Goal: Task Accomplishment & Management: Manage account settings

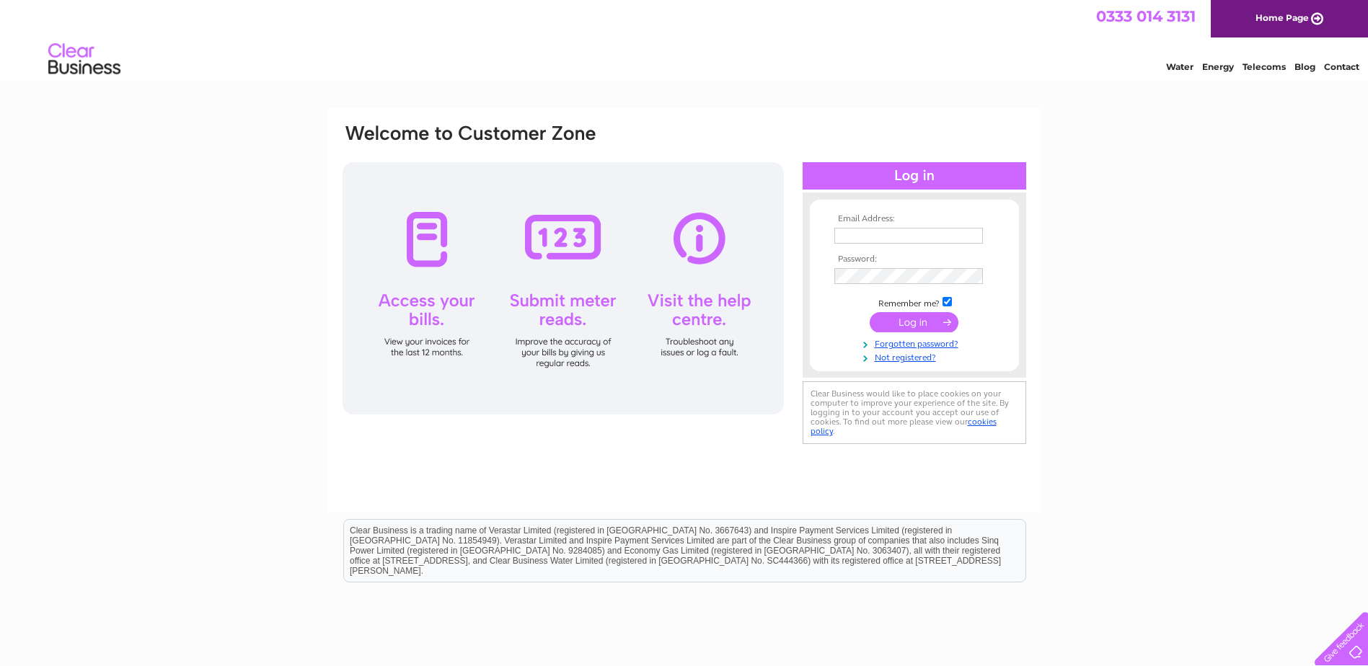
click at [919, 231] on input "text" at bounding box center [908, 236] width 149 height 16
paste input "comradescicbusiness@hotmail.com"
type input "comradescicbusiness@hotmail.com"
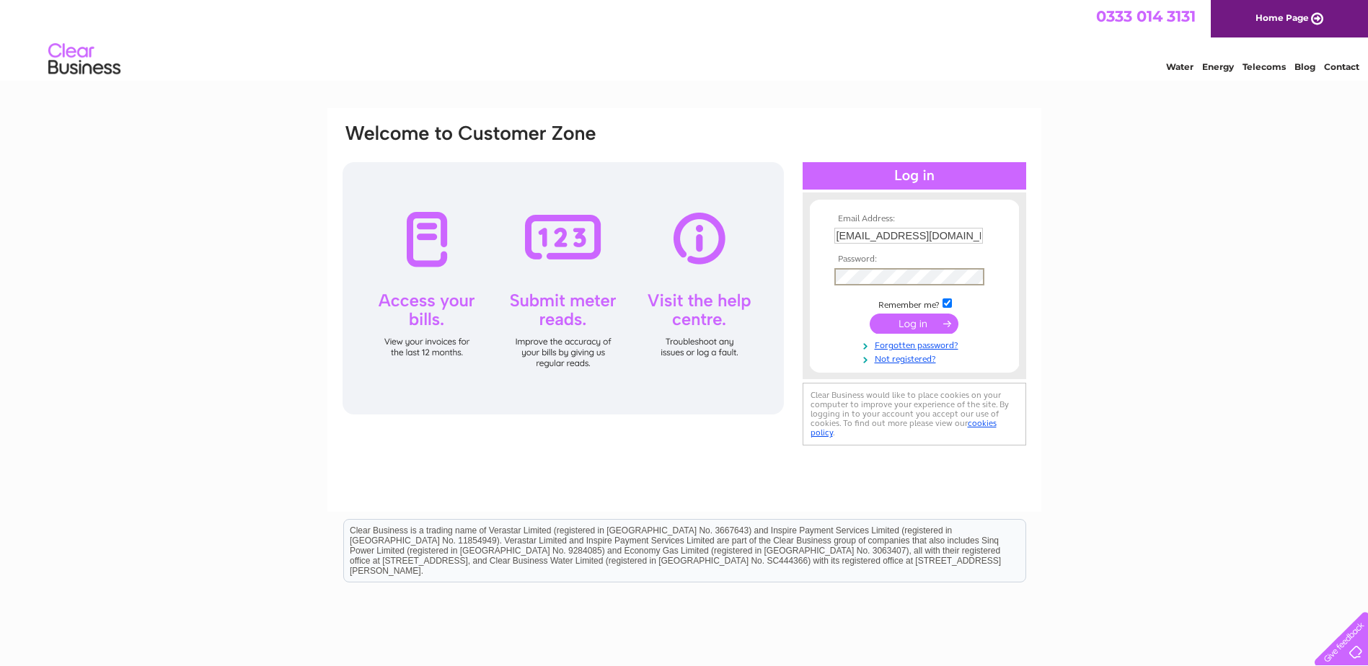
click at [918, 320] on input "submit" at bounding box center [914, 324] width 89 height 20
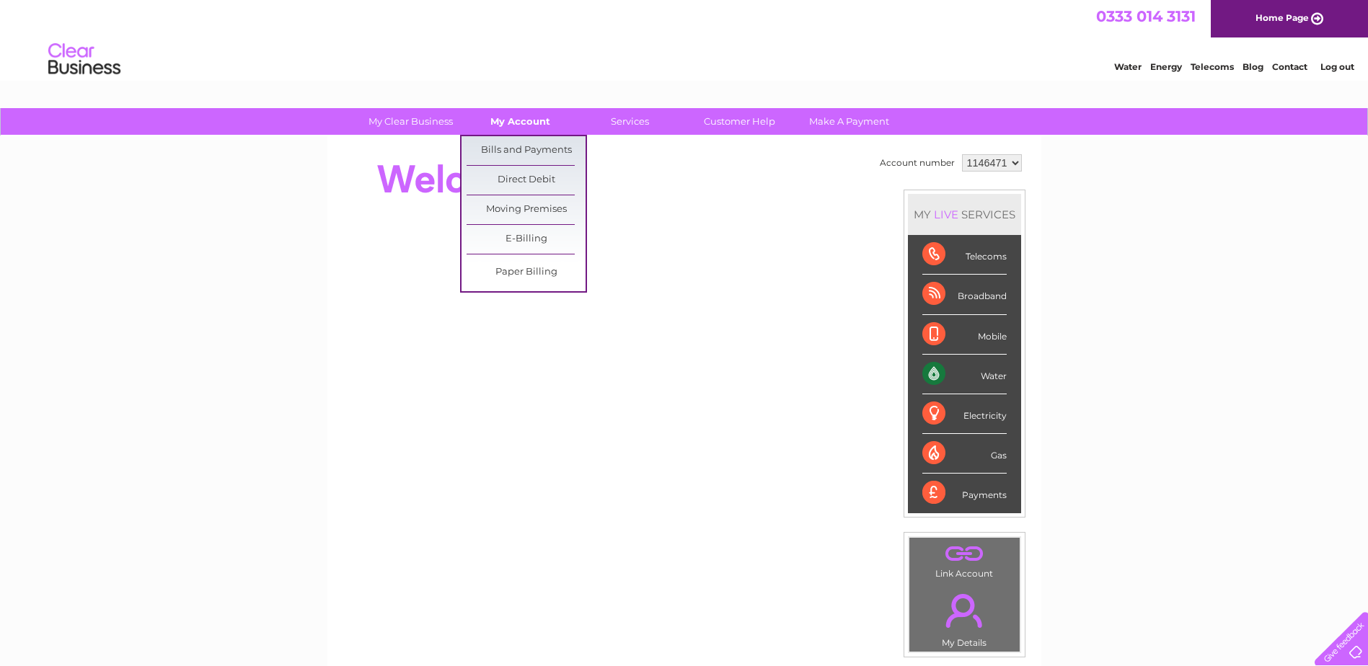
click at [532, 128] on link "My Account" at bounding box center [520, 121] width 119 height 27
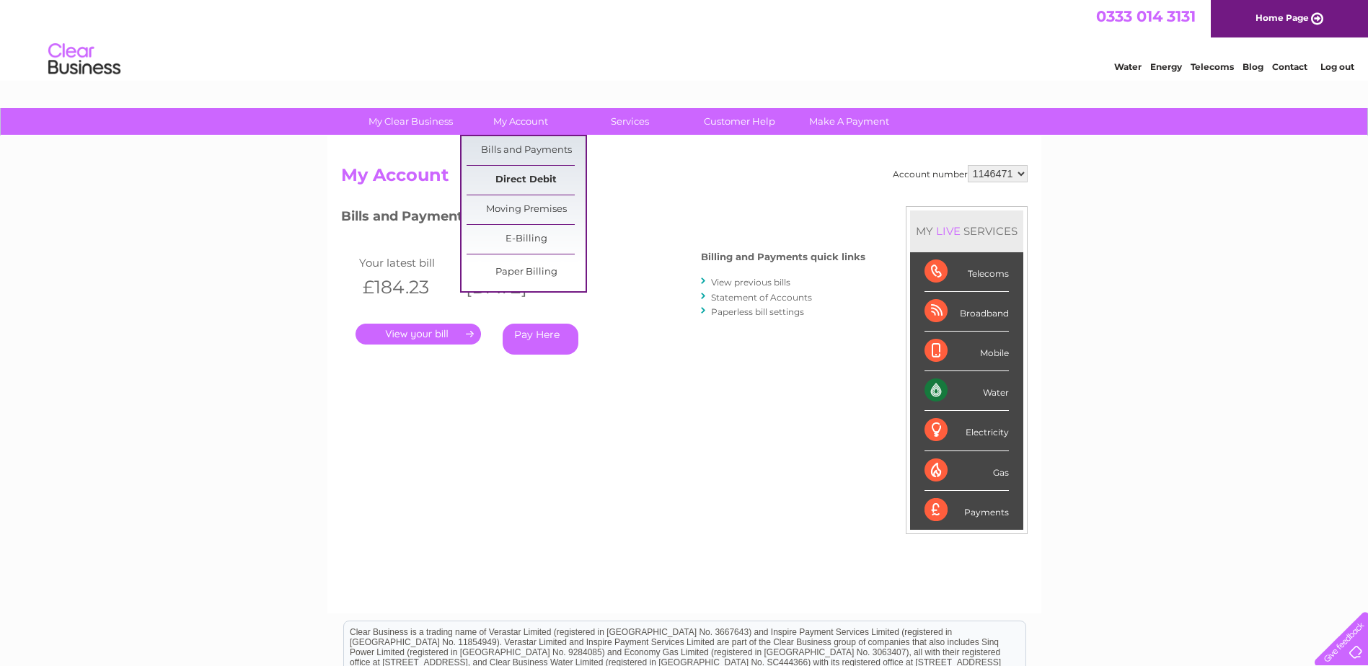
click at [542, 180] on link "Direct Debit" at bounding box center [526, 180] width 119 height 29
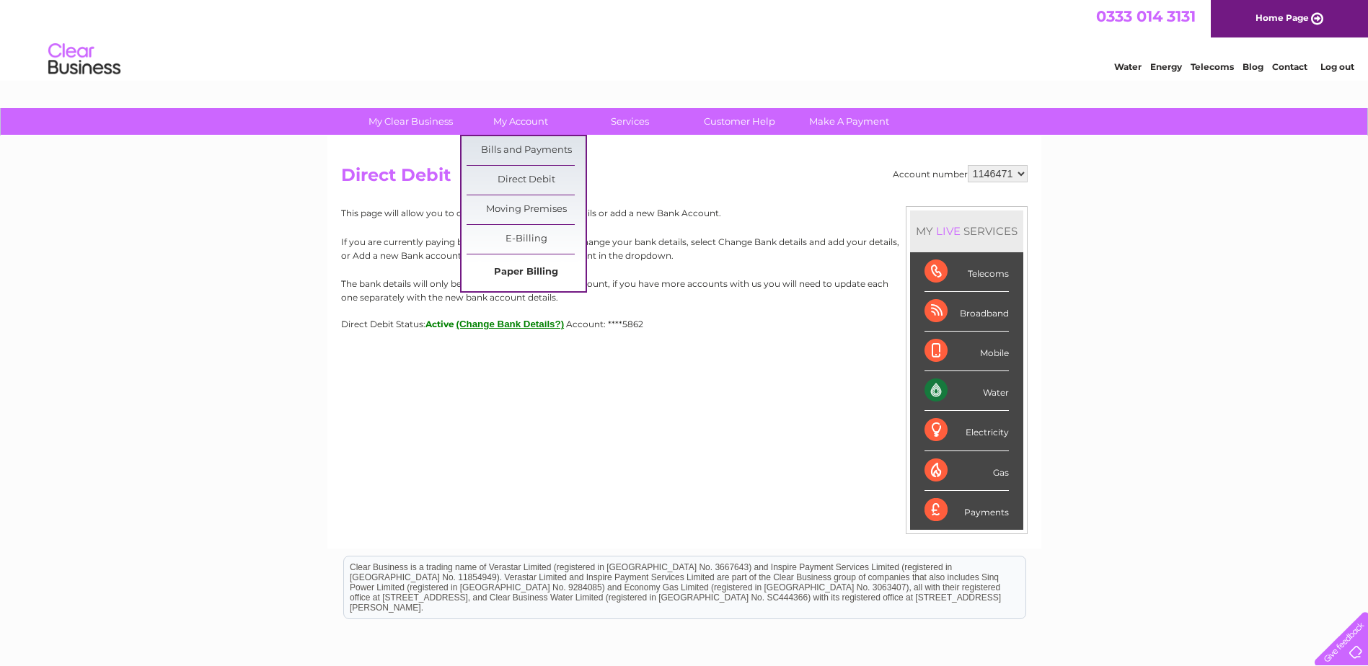
click at [529, 271] on link "Paper Billing" at bounding box center [526, 272] width 119 height 29
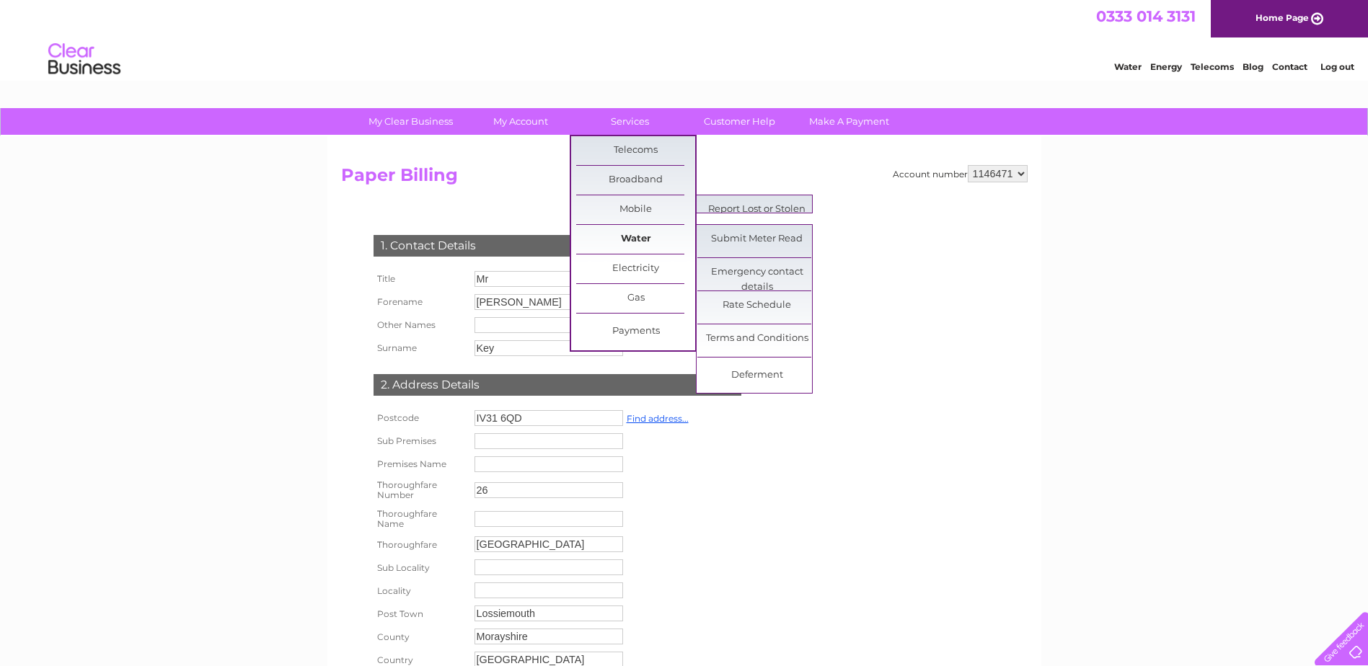
click at [638, 237] on link "Water" at bounding box center [635, 239] width 119 height 29
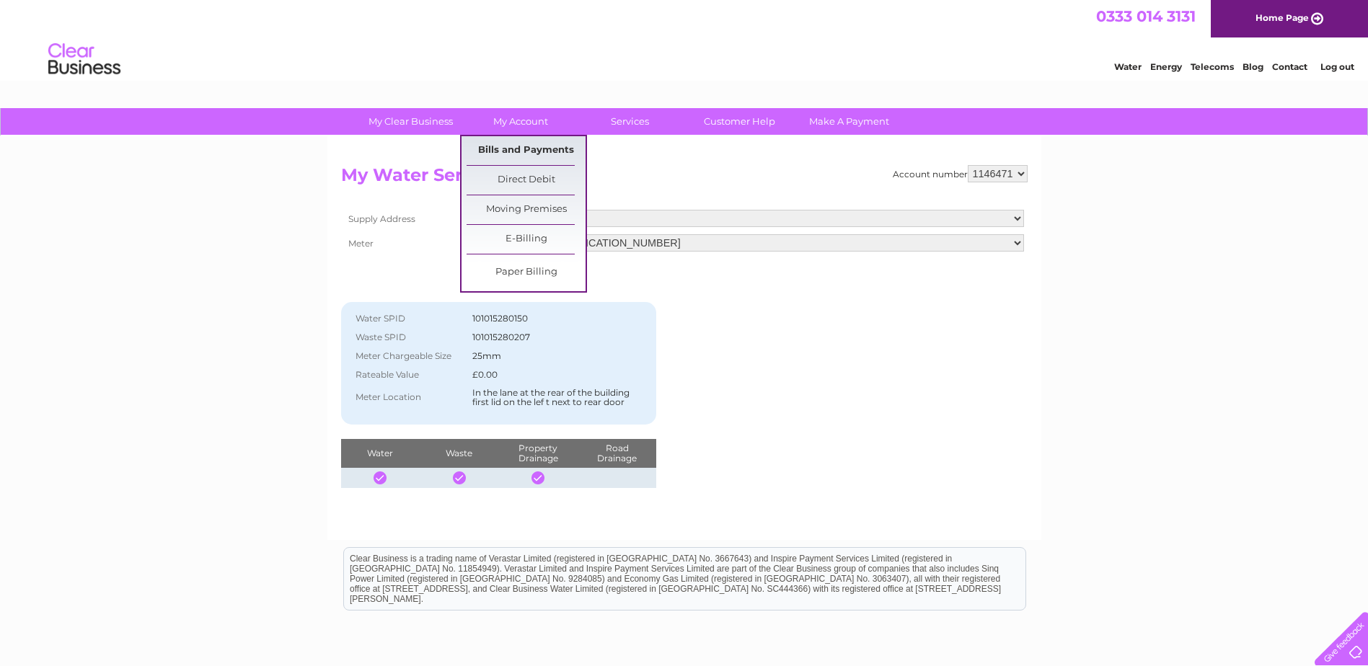
click at [539, 146] on link "Bills and Payments" at bounding box center [526, 150] width 119 height 29
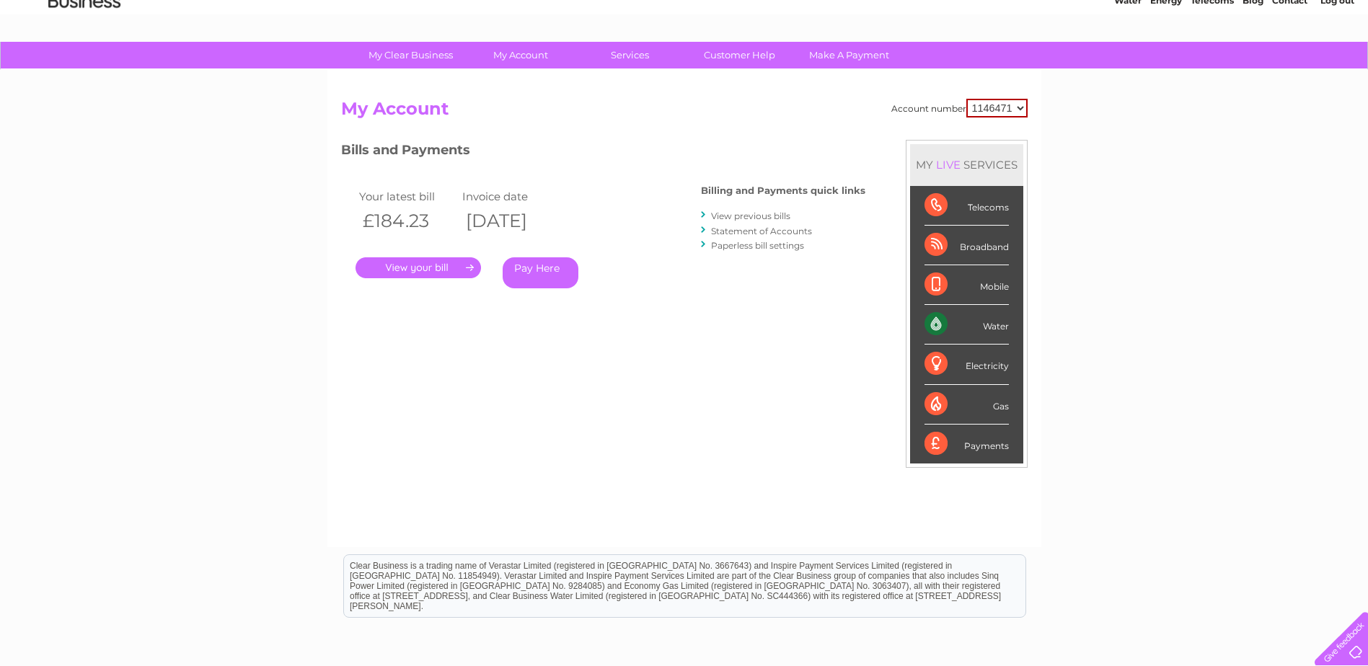
scroll to position [61, 0]
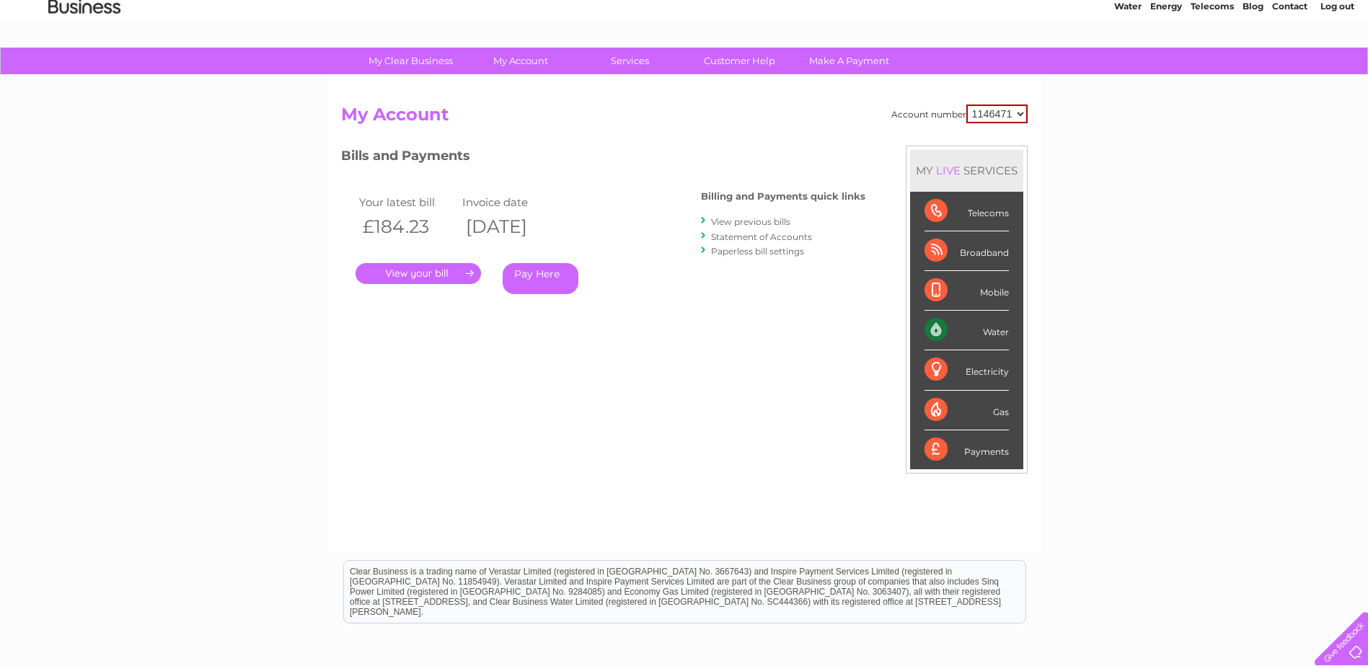
click at [741, 224] on link "View previous bills" at bounding box center [750, 221] width 79 height 11
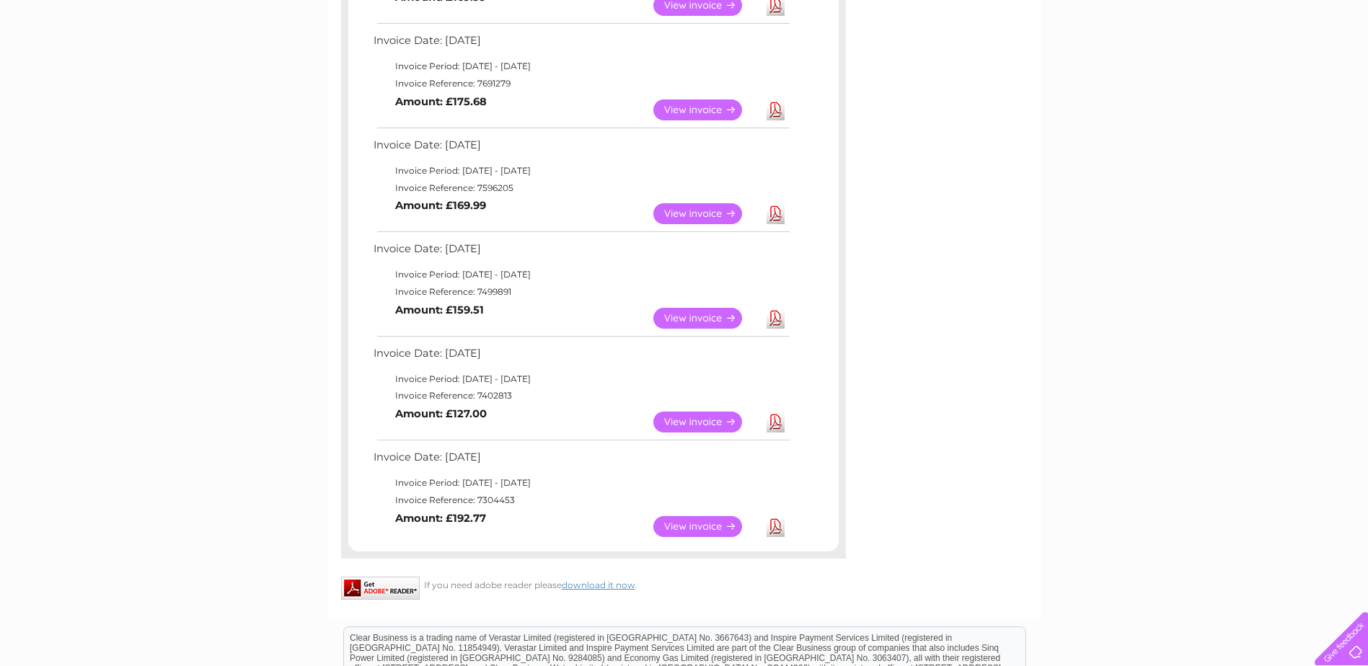
scroll to position [793, 0]
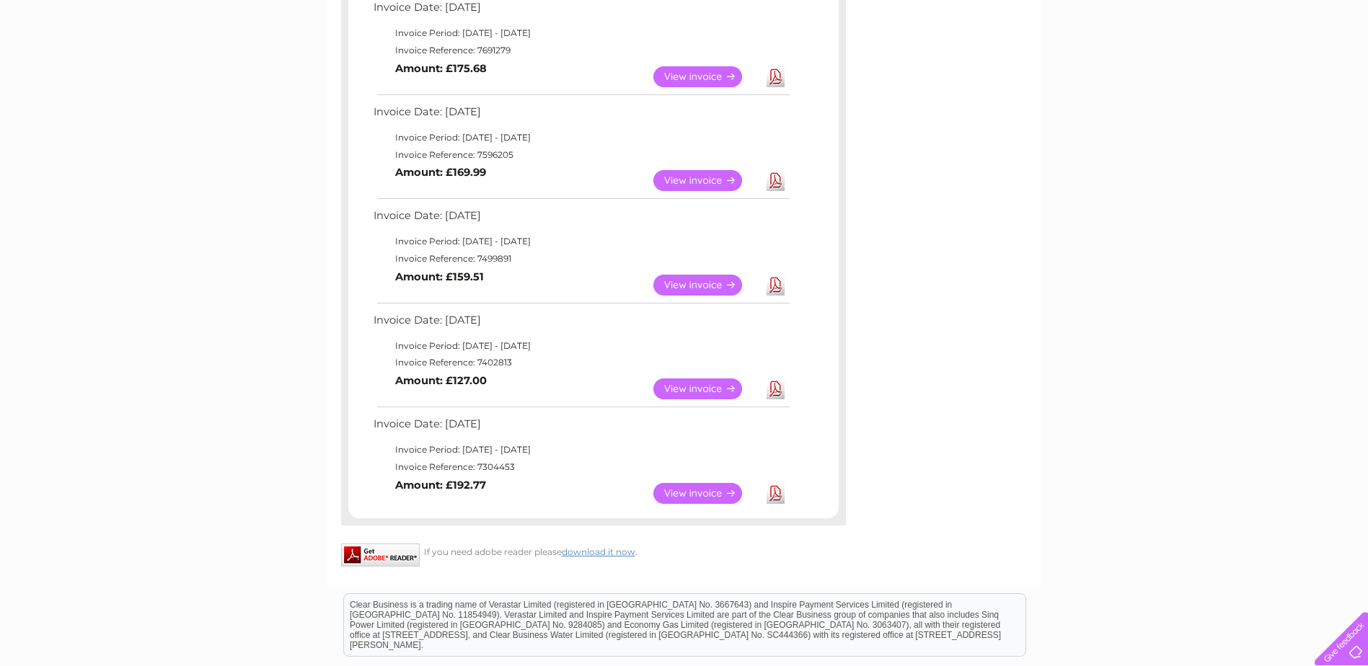
click at [699, 493] on link "View" at bounding box center [706, 493] width 106 height 21
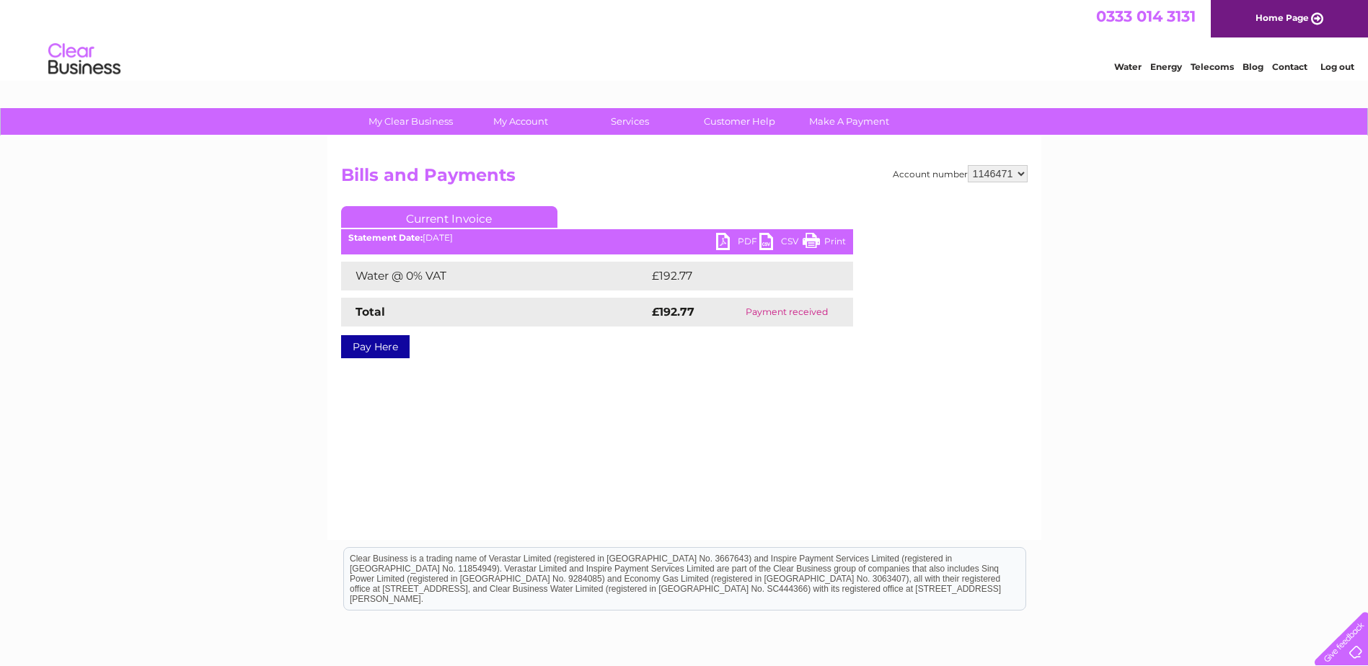
click at [834, 239] on link "Print" at bounding box center [824, 243] width 43 height 21
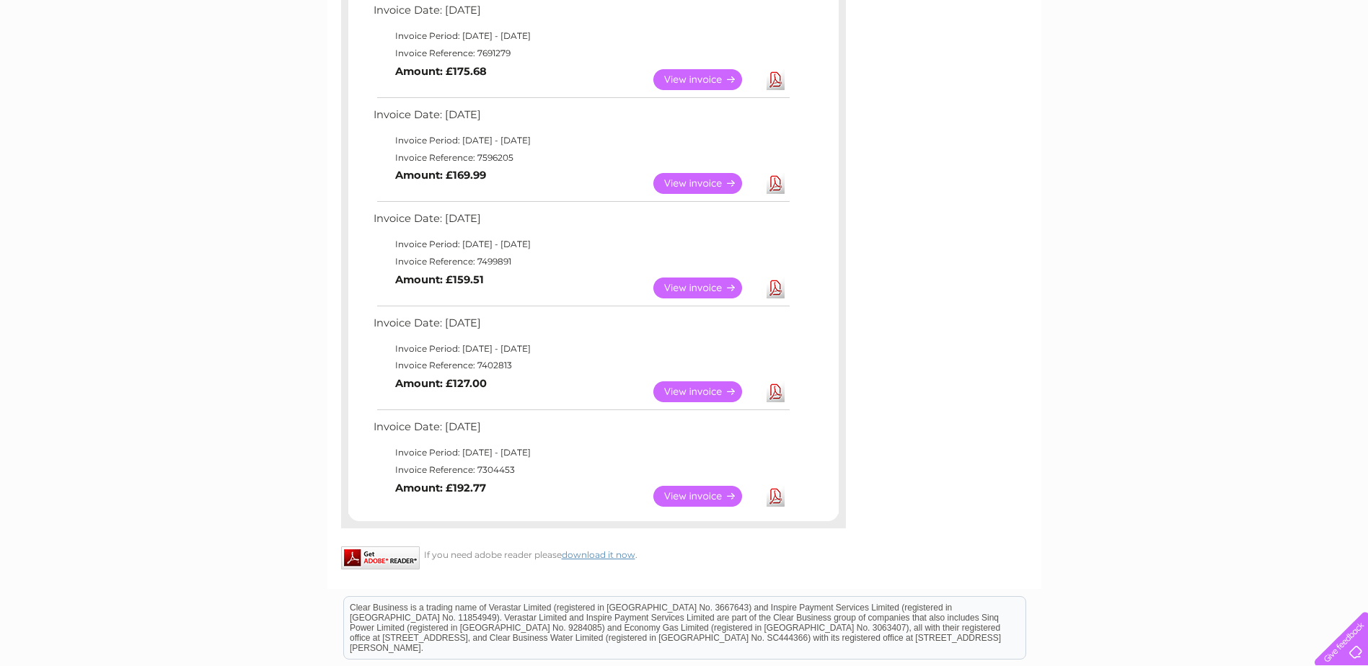
click at [726, 394] on link "View" at bounding box center [706, 391] width 106 height 21
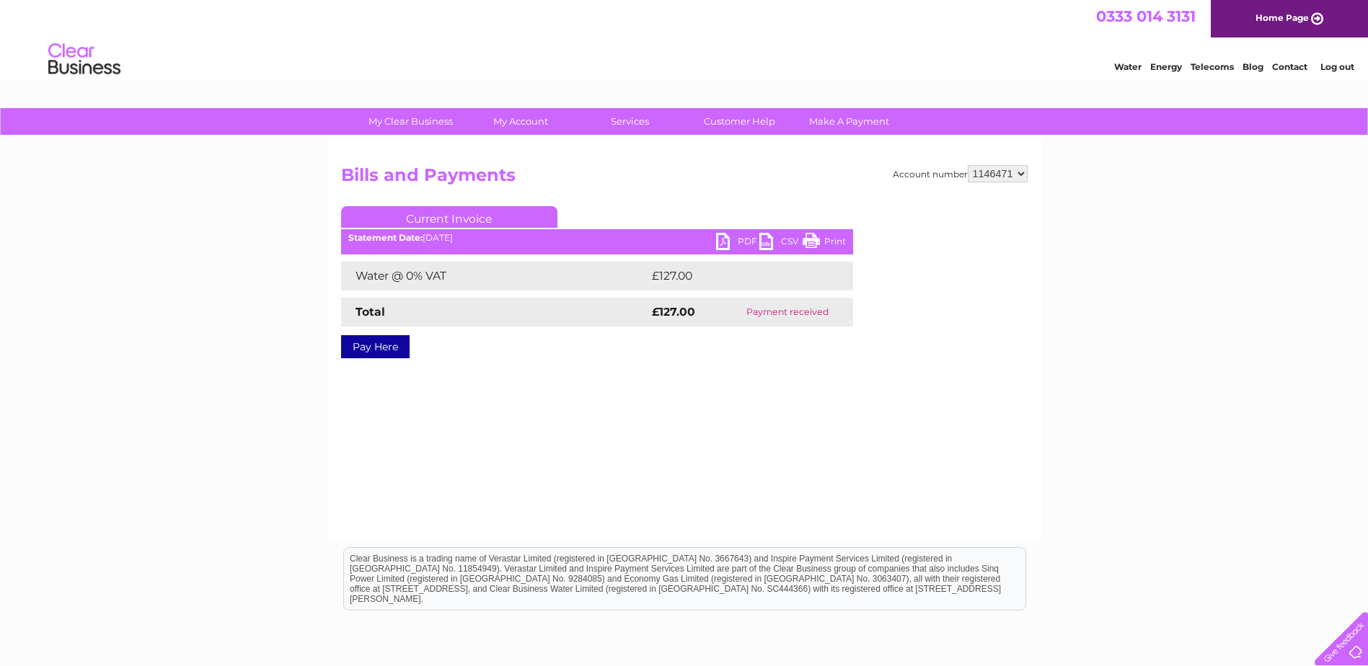
click at [834, 238] on link "Print" at bounding box center [824, 243] width 43 height 21
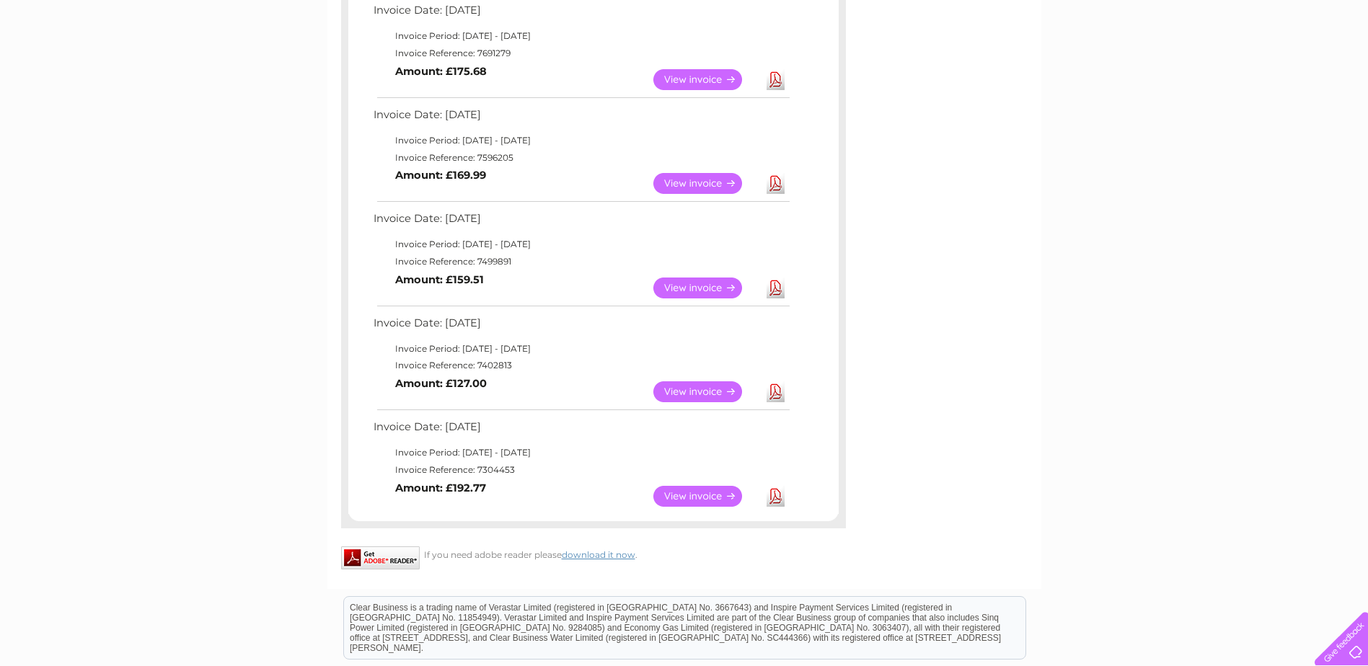
click at [723, 294] on link "View" at bounding box center [706, 288] width 106 height 21
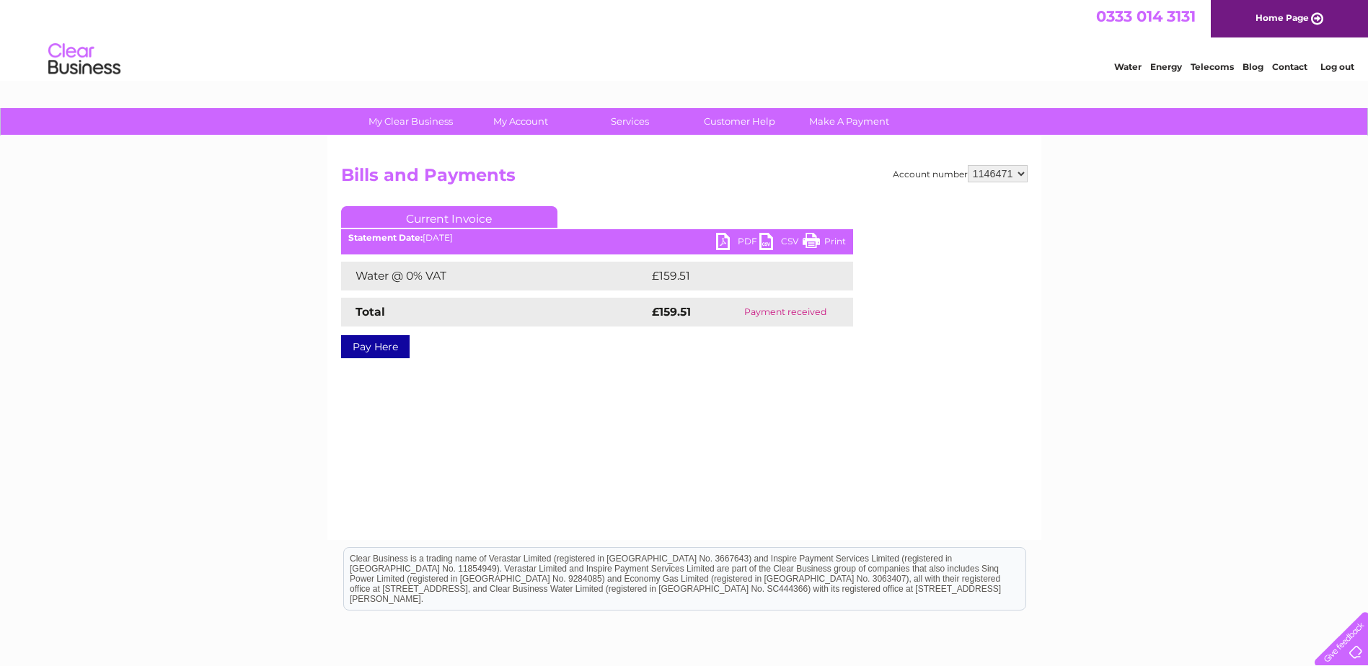
click at [824, 244] on link "Print" at bounding box center [824, 243] width 43 height 21
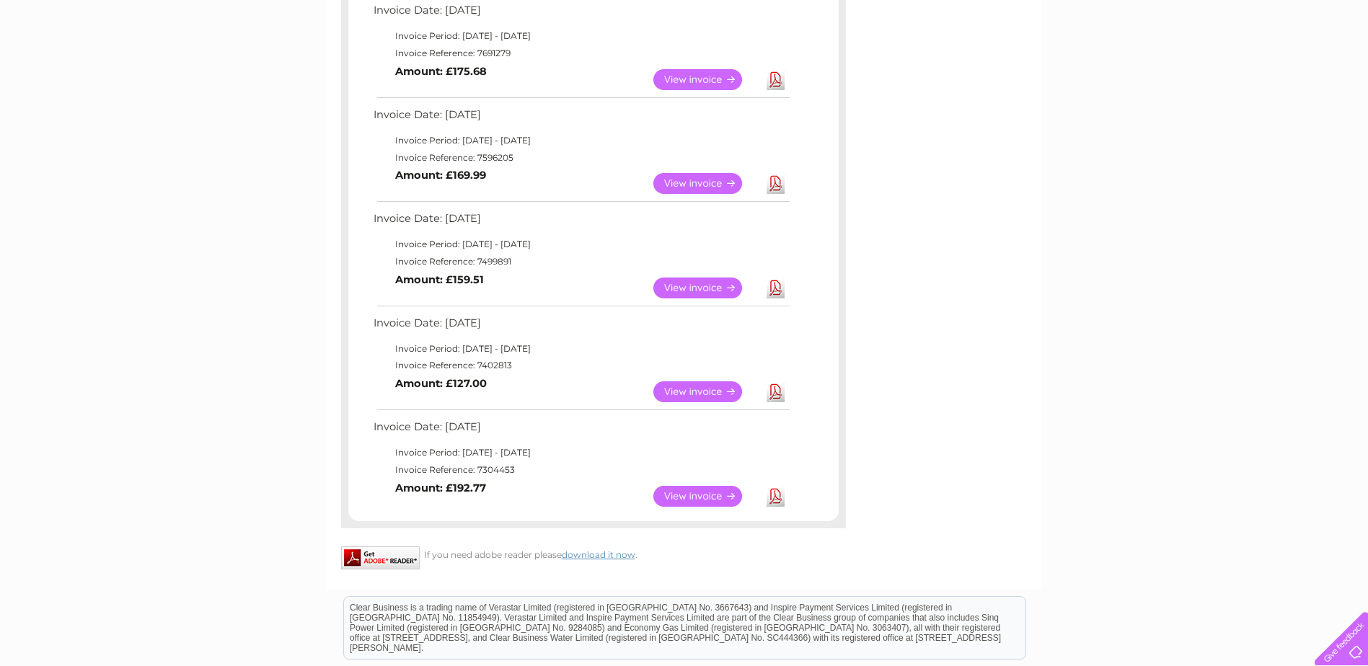
click at [677, 180] on link "View" at bounding box center [706, 183] width 106 height 21
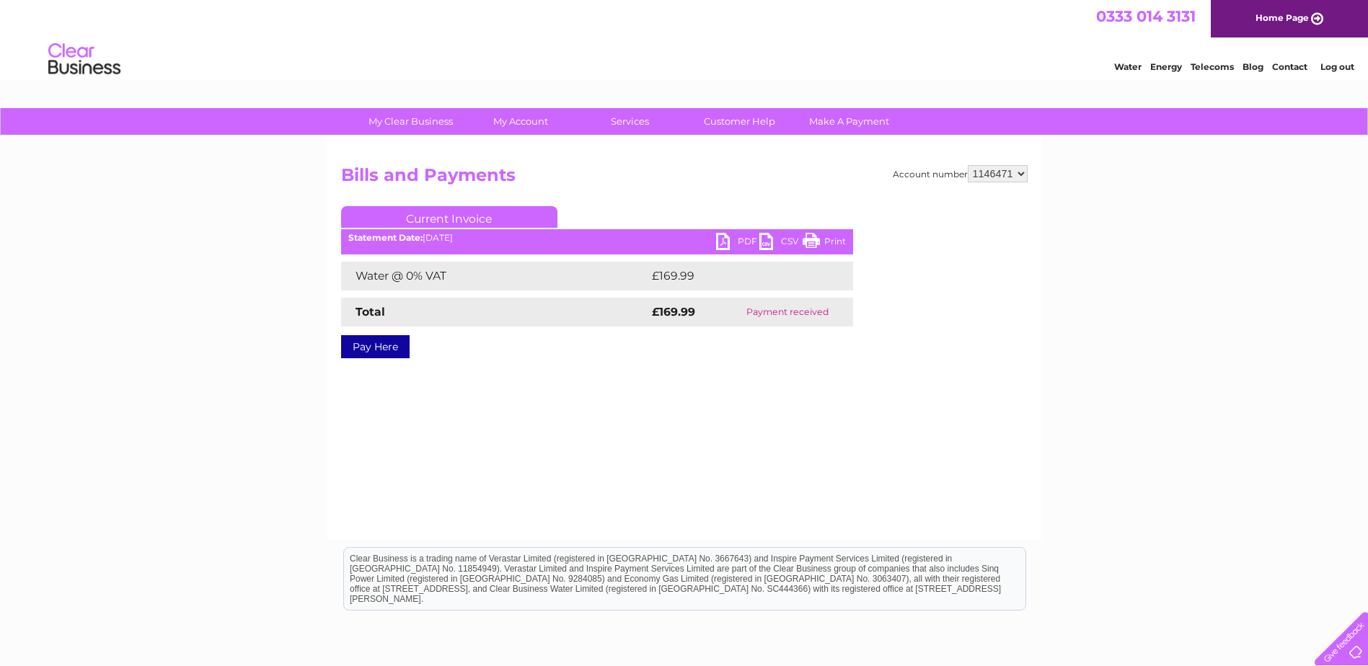
click at [824, 244] on link "Print" at bounding box center [824, 243] width 43 height 21
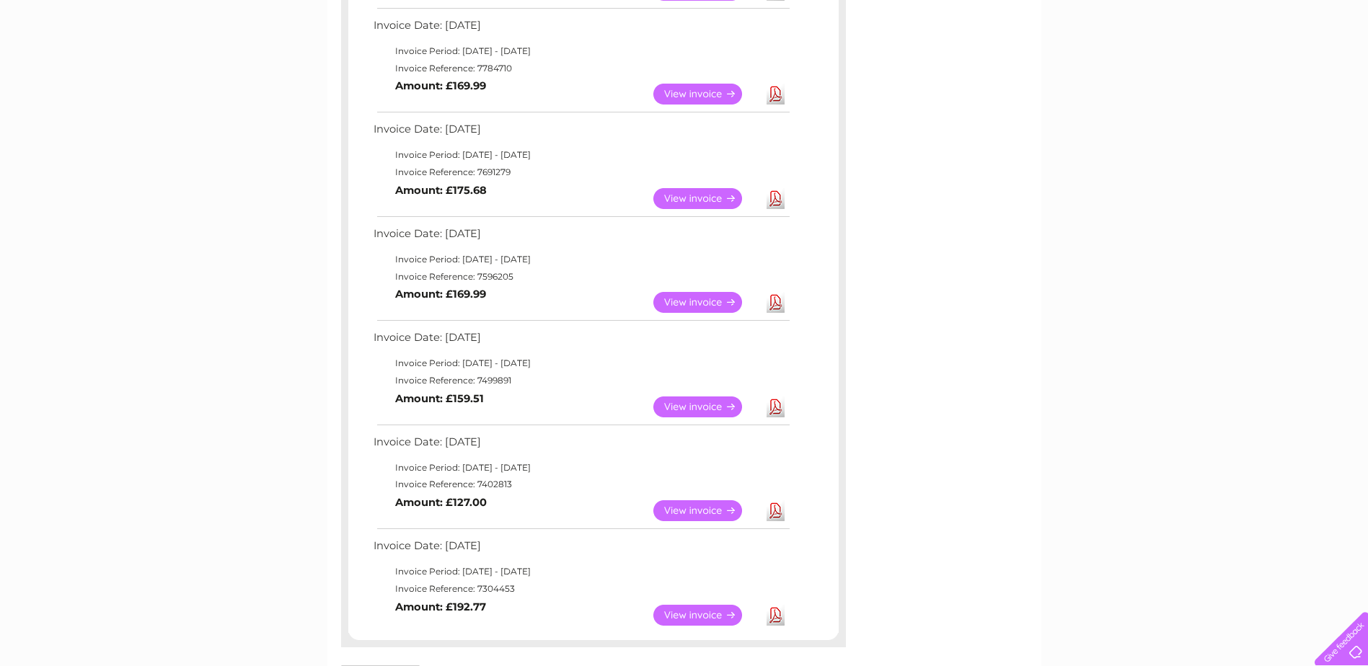
scroll to position [646, 0]
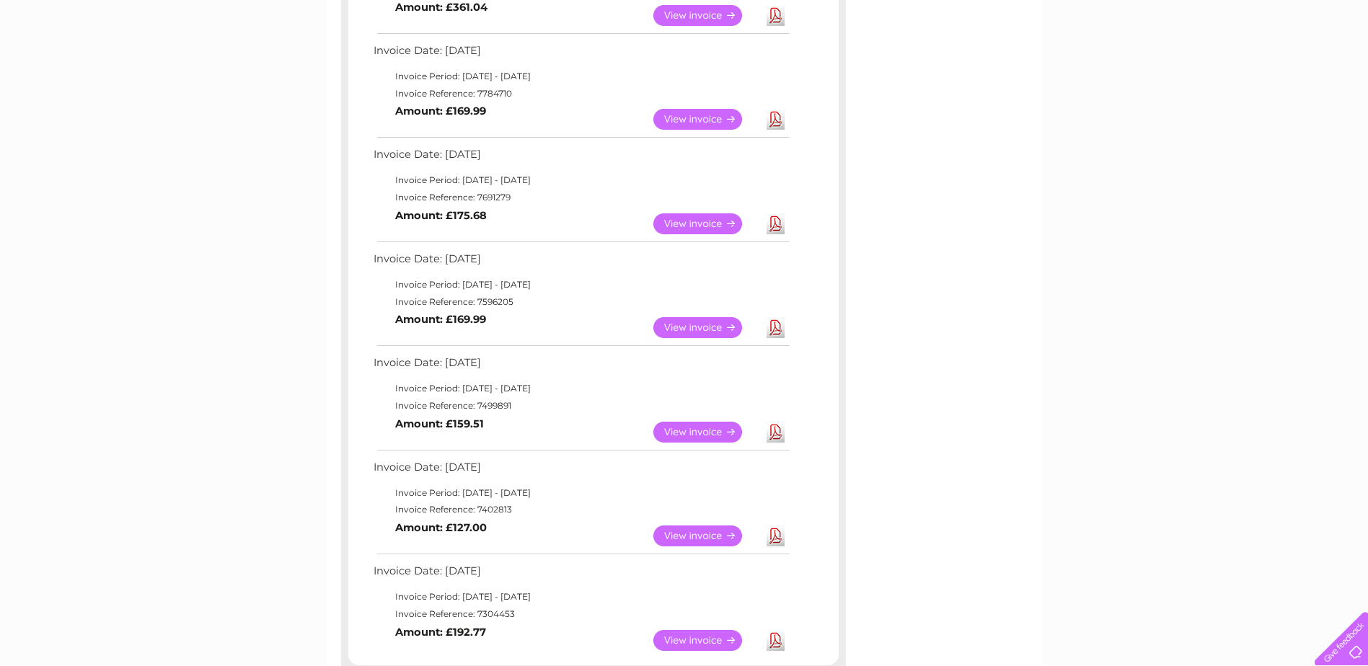
click at [689, 225] on link "View" at bounding box center [706, 223] width 106 height 21
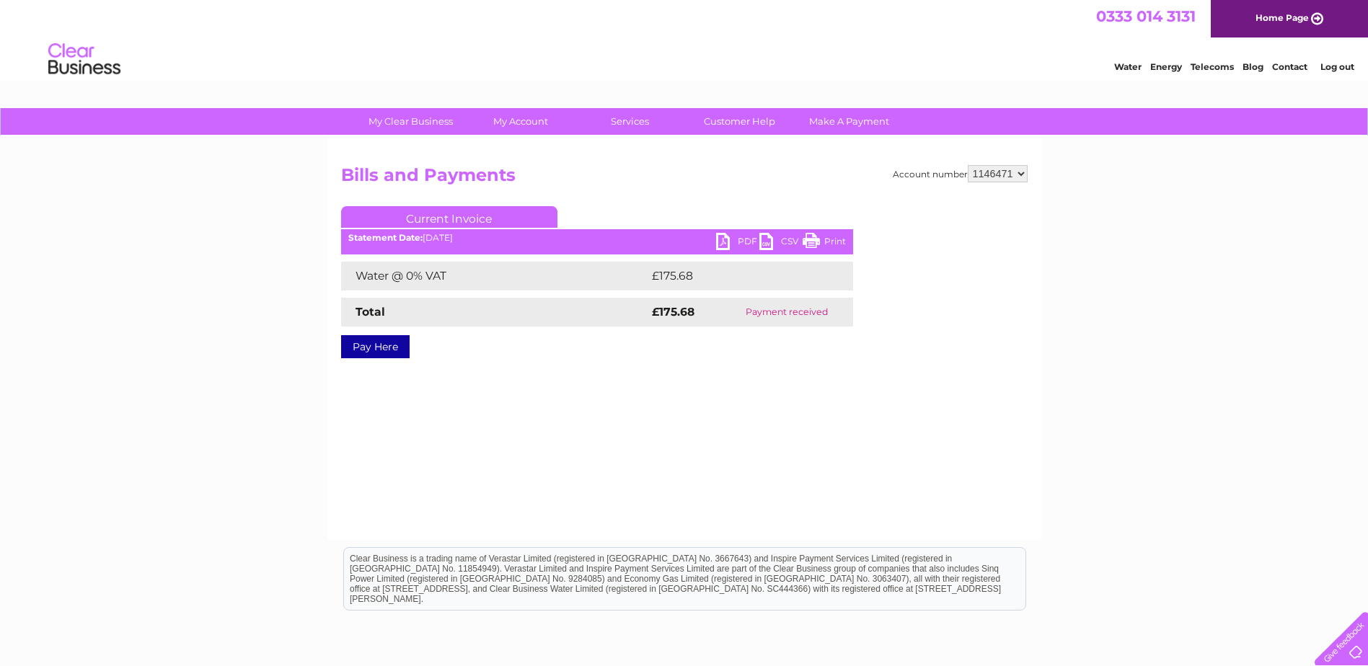
click at [829, 242] on link "Print" at bounding box center [824, 243] width 43 height 21
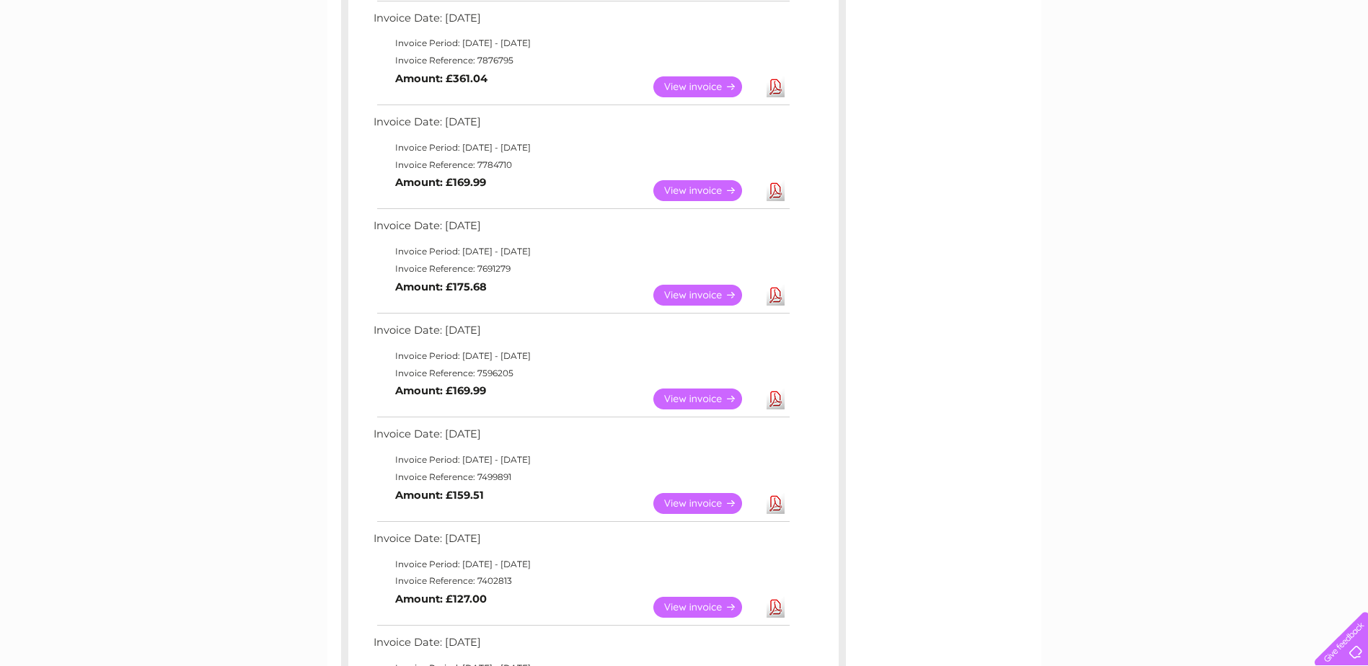
scroll to position [574, 0]
click at [701, 185] on link "View" at bounding box center [706, 191] width 106 height 21
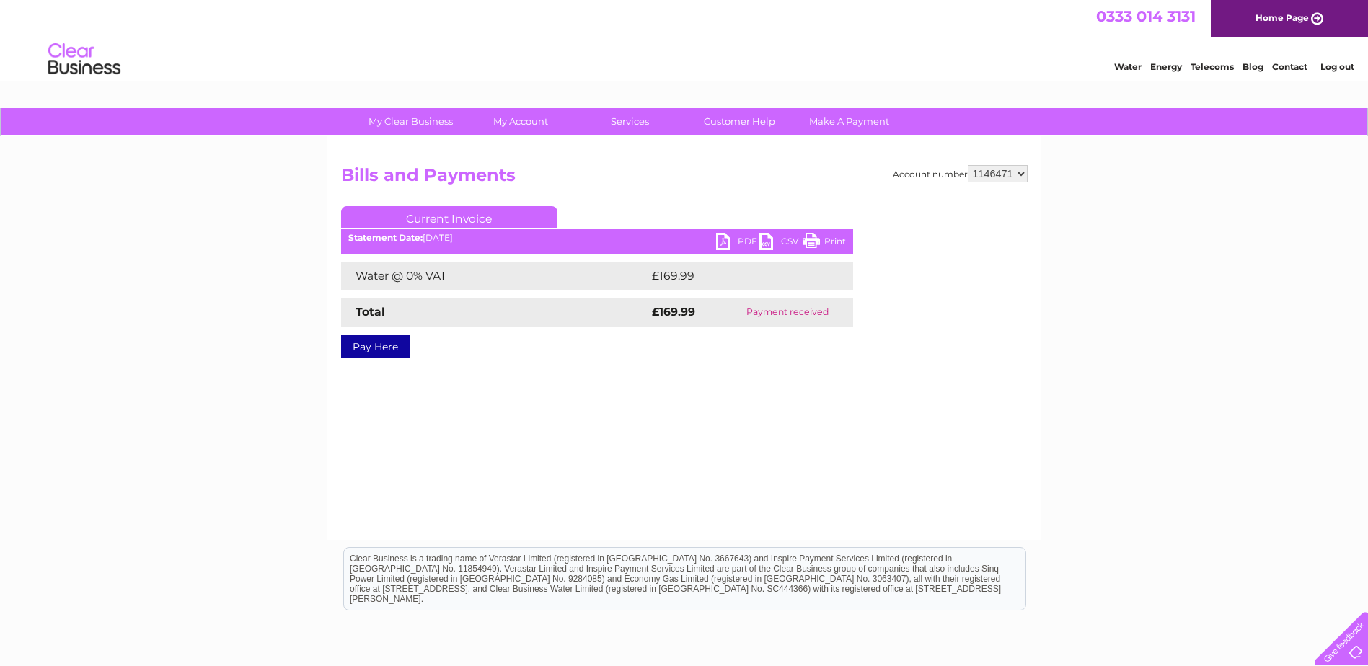
click at [836, 242] on link "Print" at bounding box center [824, 243] width 43 height 21
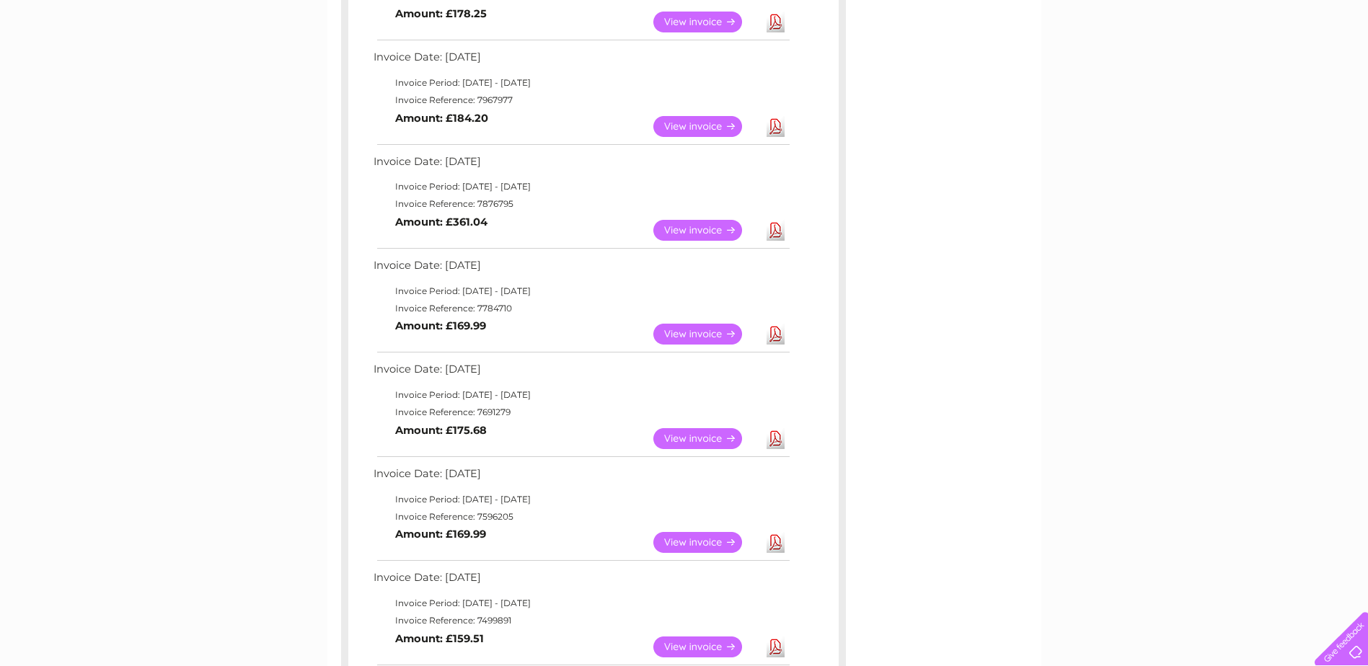
scroll to position [430, 0]
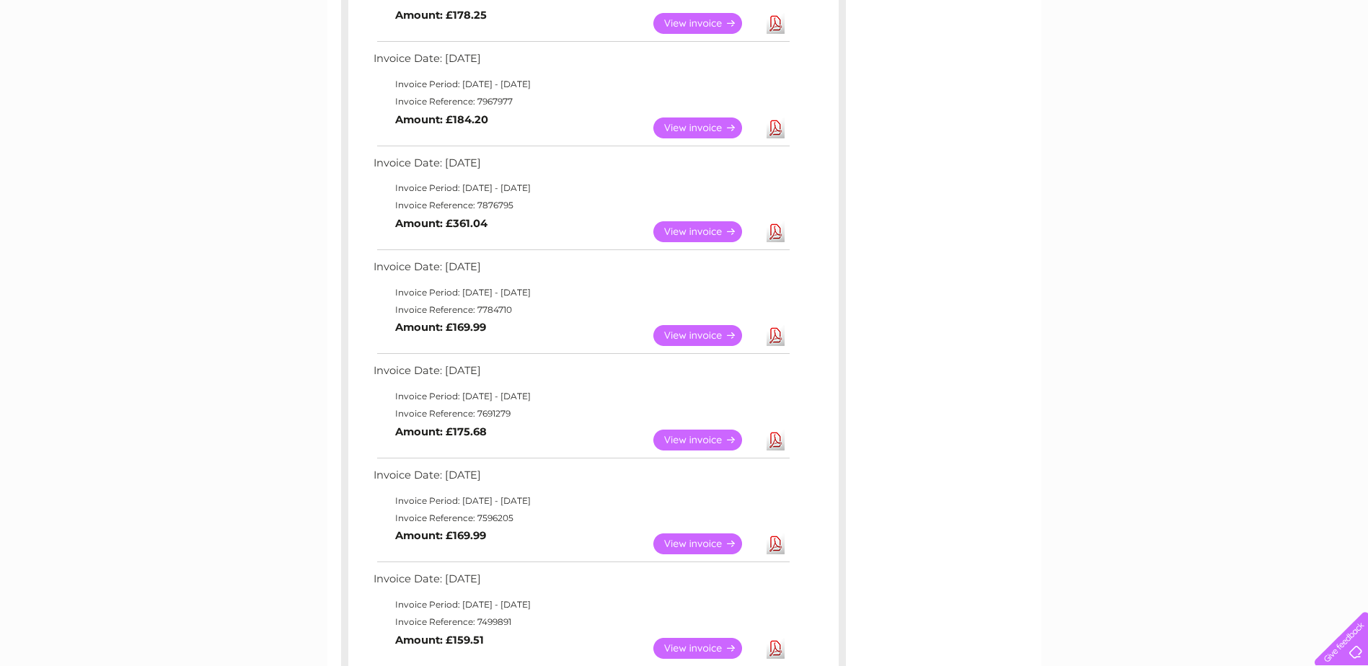
click at [690, 229] on link "View" at bounding box center [706, 231] width 106 height 21
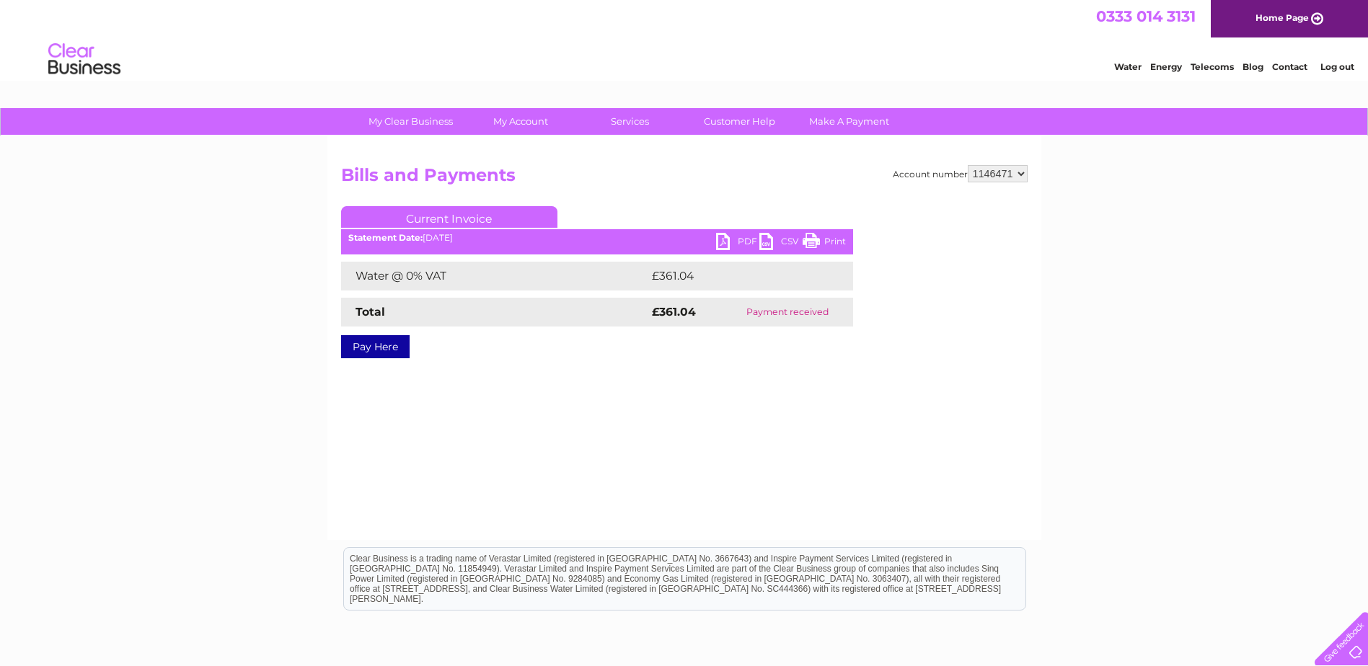
click at [828, 239] on link "Print" at bounding box center [824, 243] width 43 height 21
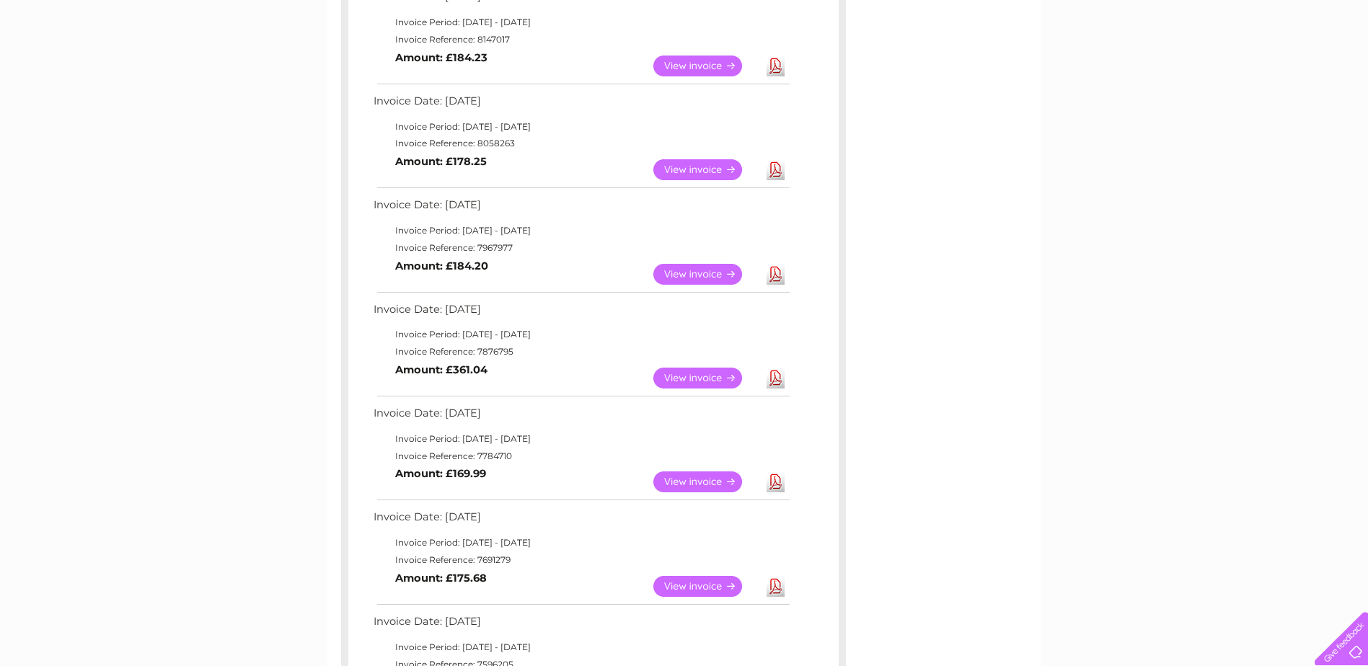
scroll to position [283, 0]
click at [718, 279] on link "View" at bounding box center [706, 275] width 106 height 21
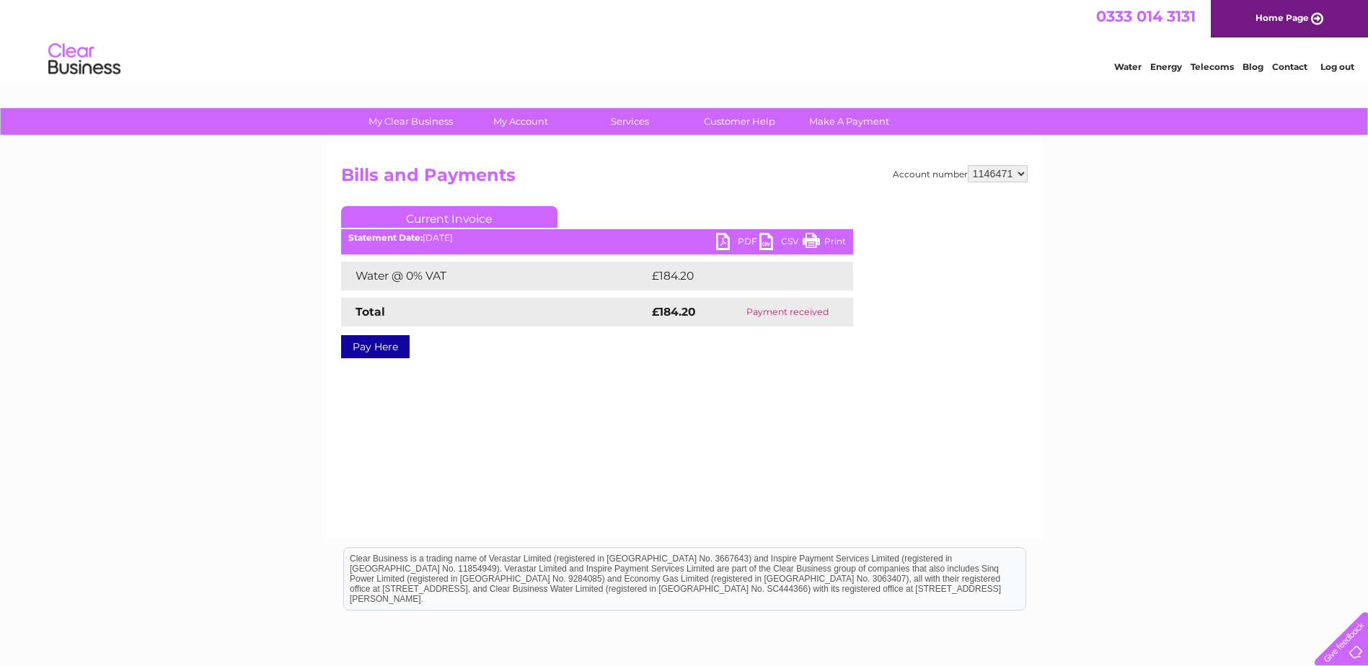
click at [820, 239] on link "Print" at bounding box center [824, 243] width 43 height 21
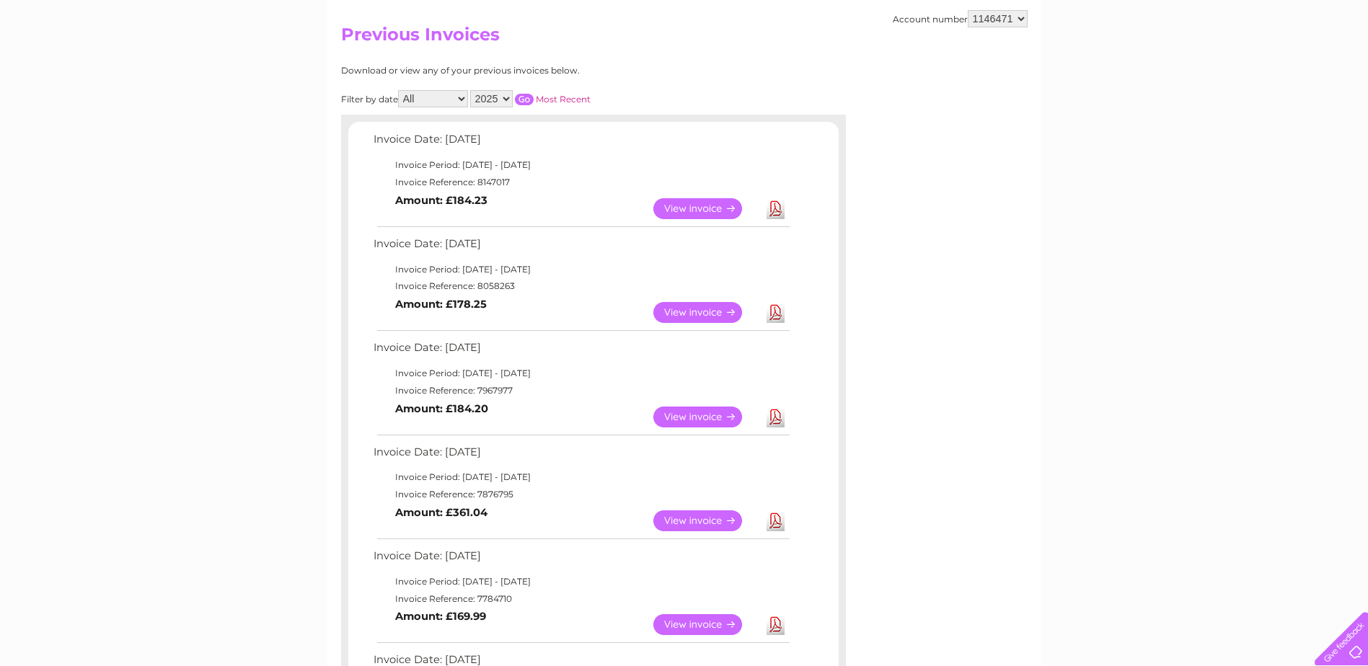
scroll to position [136, 0]
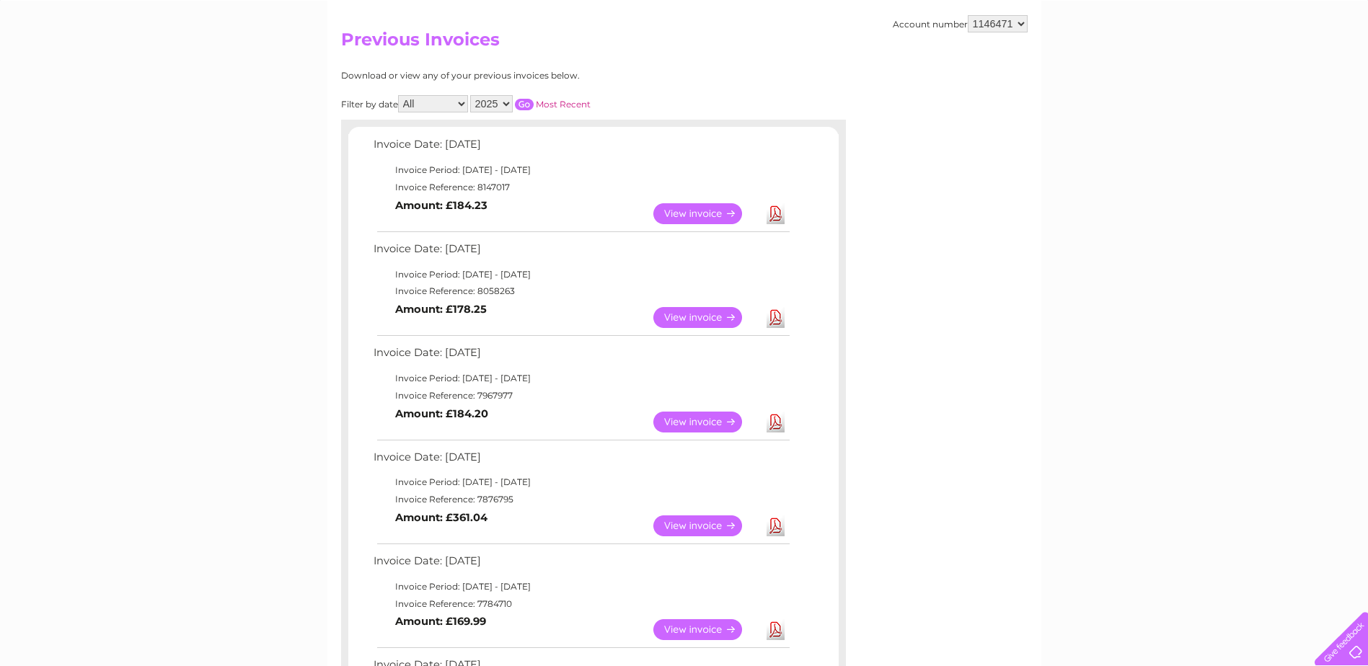
click at [723, 314] on link "View" at bounding box center [706, 317] width 106 height 21
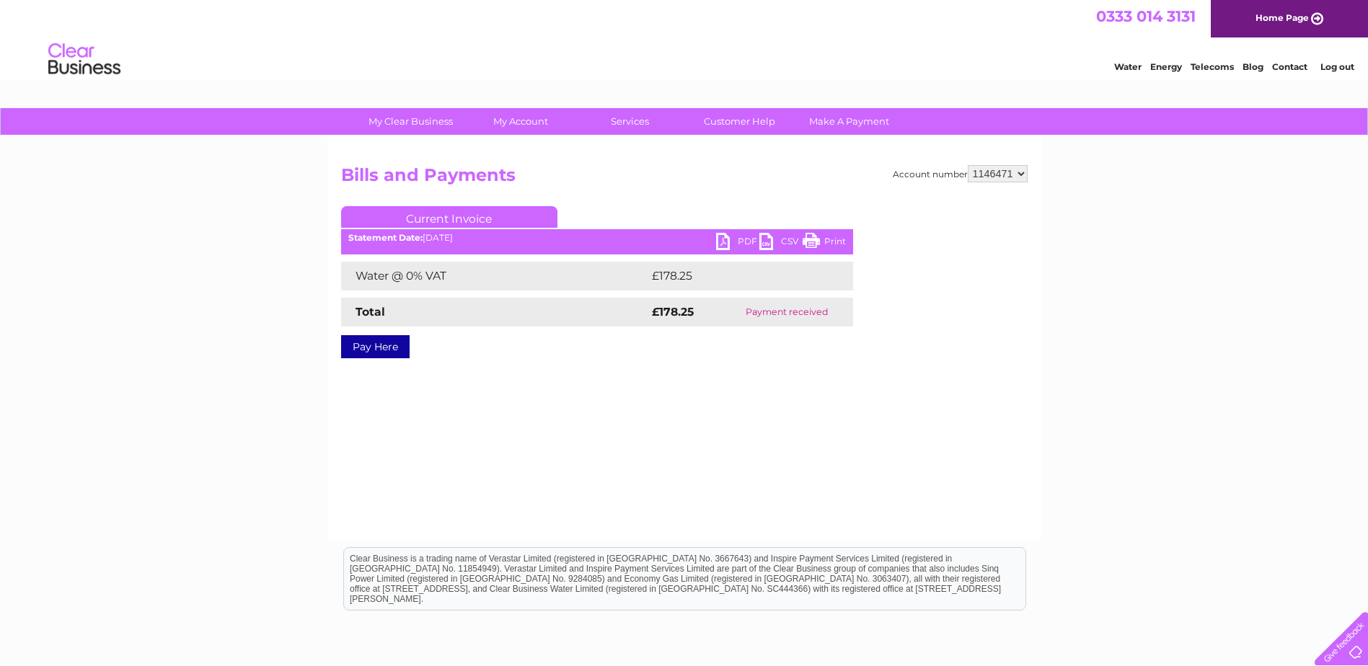
drag, startPoint x: 827, startPoint y: 241, endPoint x: 152, endPoint y: 6, distance: 714.8
click at [827, 241] on link "Print" at bounding box center [824, 243] width 43 height 21
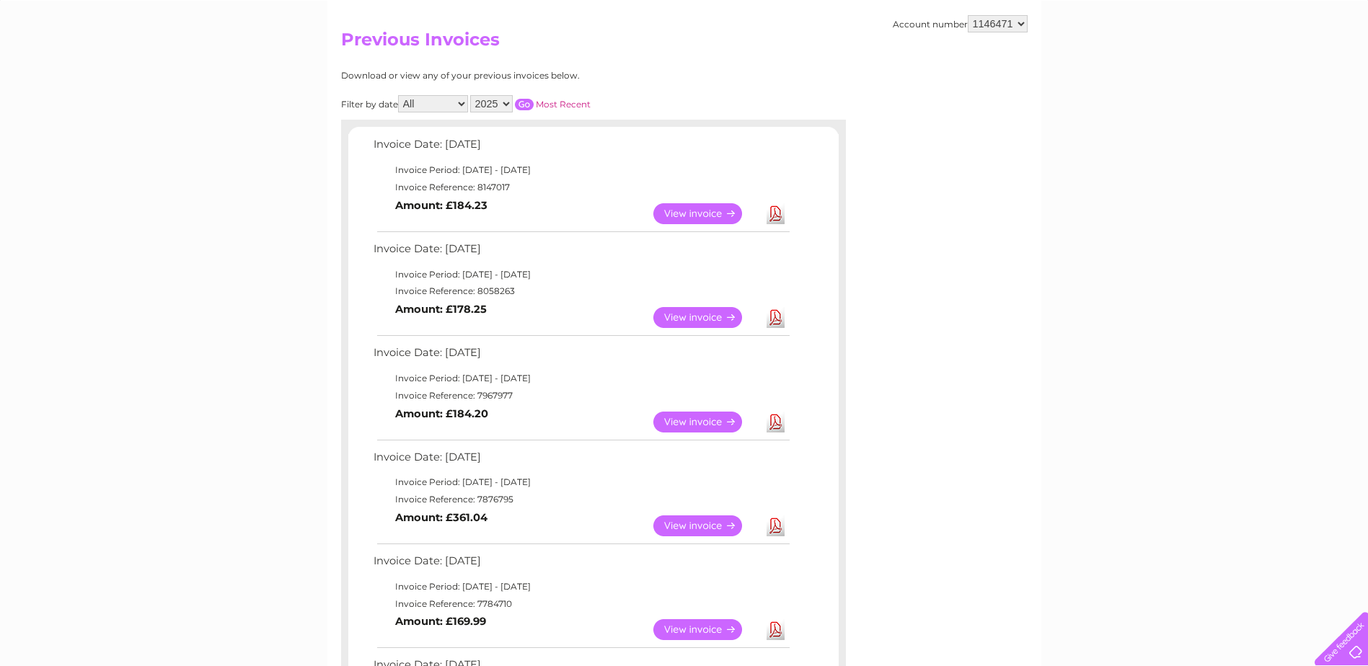
click at [681, 208] on link "View" at bounding box center [706, 213] width 106 height 21
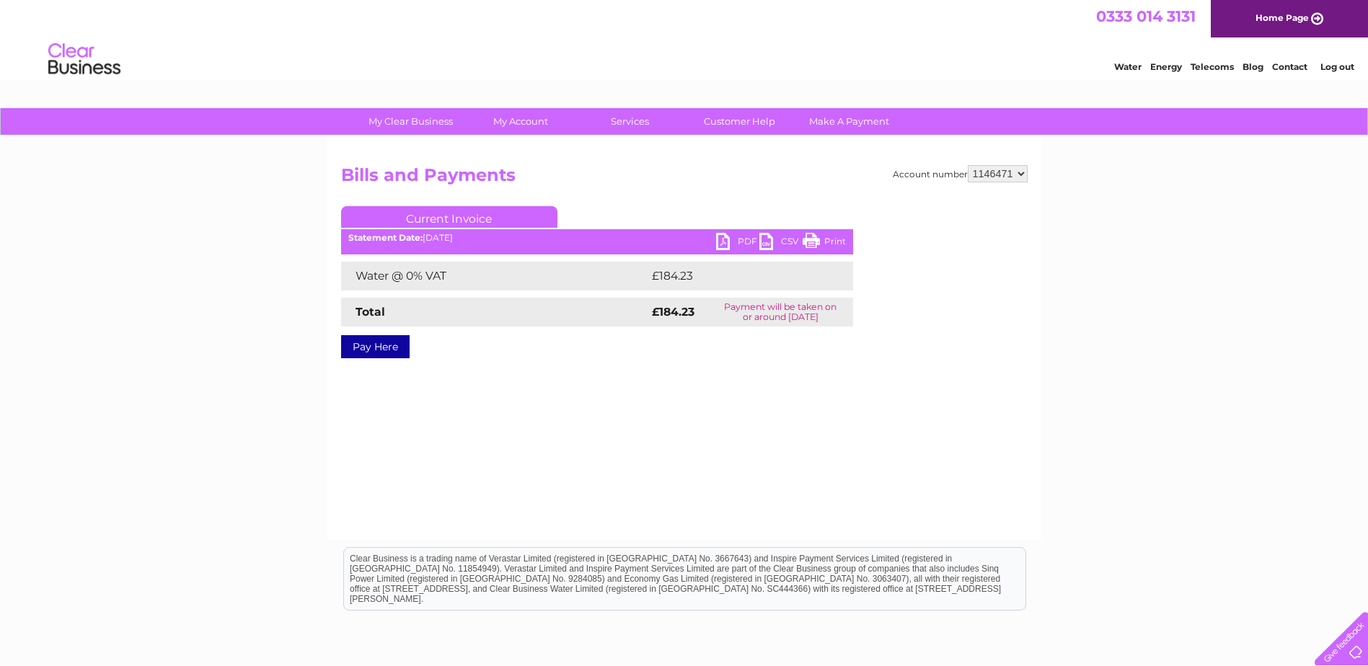
drag, startPoint x: 838, startPoint y: 240, endPoint x: 162, endPoint y: 39, distance: 705.0
click at [838, 240] on link "Print" at bounding box center [824, 243] width 43 height 21
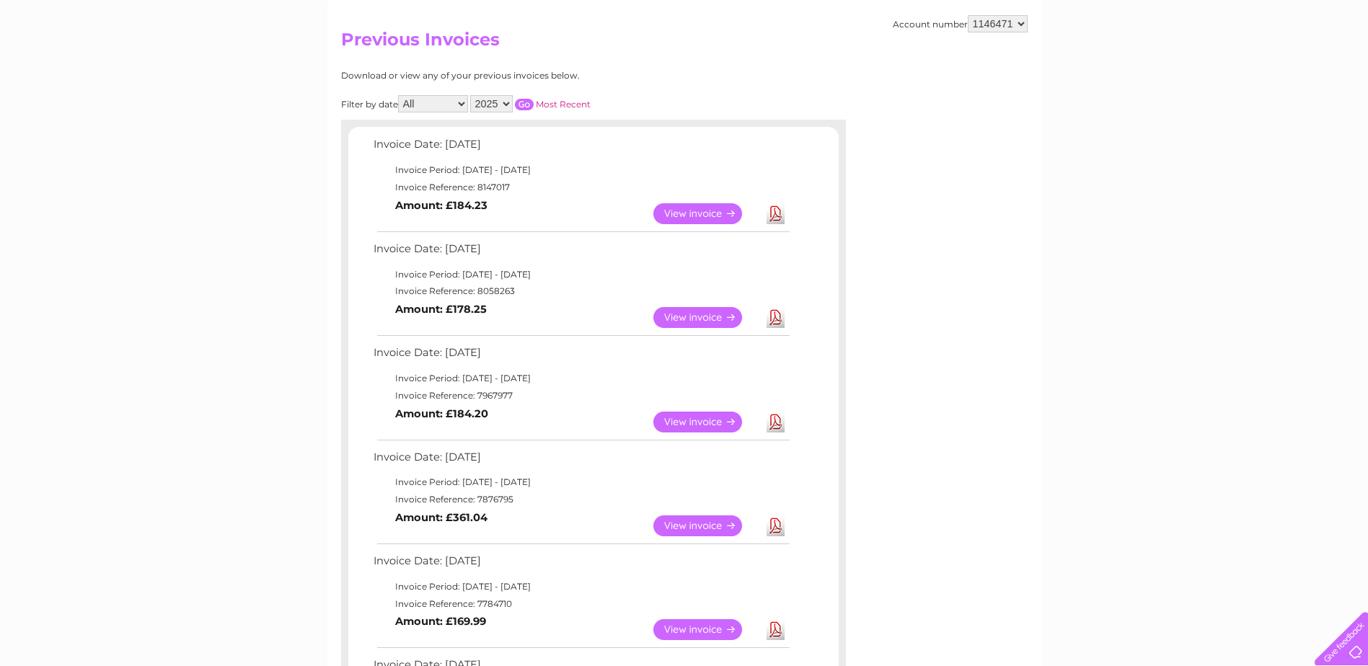
click at [510, 102] on select "2025 2024 2023 2022" at bounding box center [491, 103] width 43 height 17
select select "2024"
click at [472, 95] on select "2025 2024 2023 2022" at bounding box center [491, 103] width 43 height 17
click at [524, 106] on input "button" at bounding box center [524, 105] width 19 height 12
click at [703, 220] on link "View" at bounding box center [706, 213] width 106 height 21
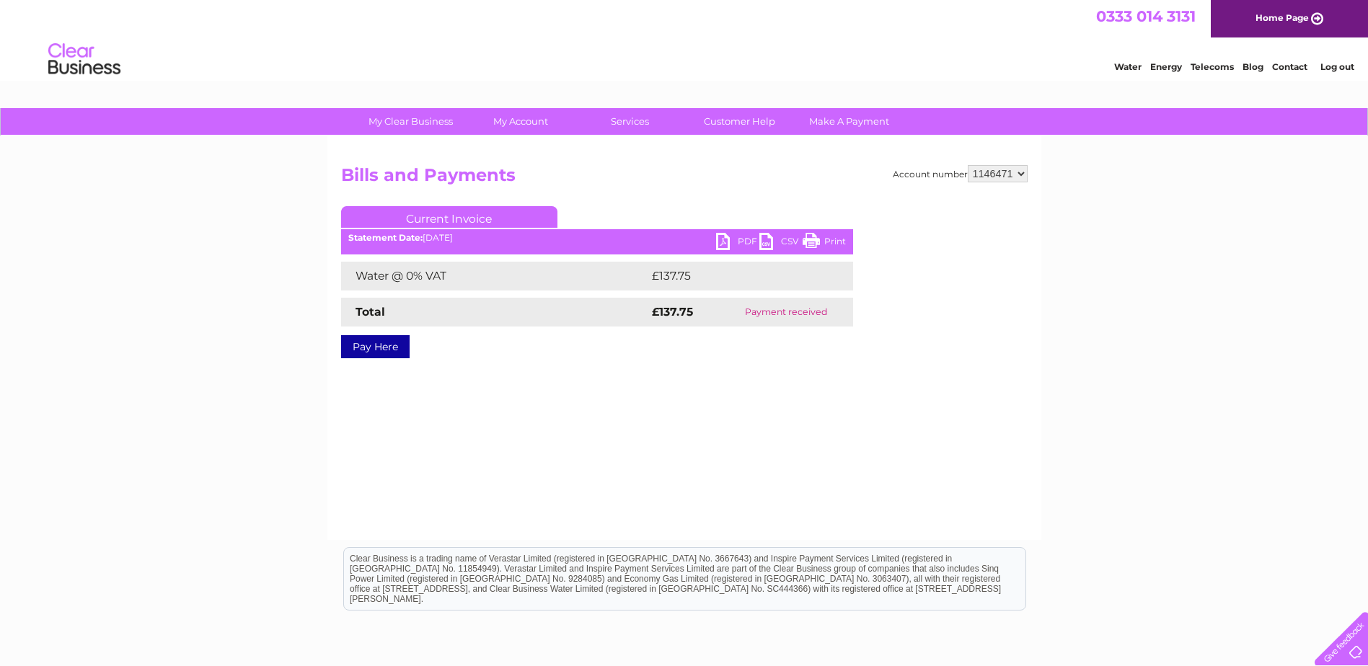
click at [831, 241] on link "Print" at bounding box center [824, 243] width 43 height 21
